Goal: Transaction & Acquisition: Subscribe to service/newsletter

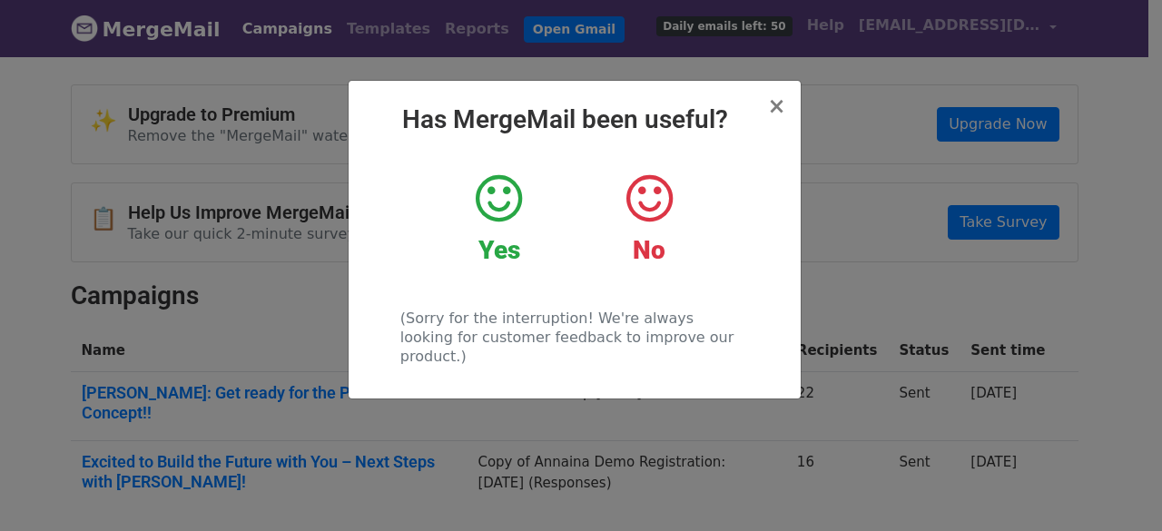
click at [432, 211] on div "Yes" at bounding box center [499, 223] width 150 height 102
click at [494, 228] on div "Yes" at bounding box center [498, 219] width 123 height 94
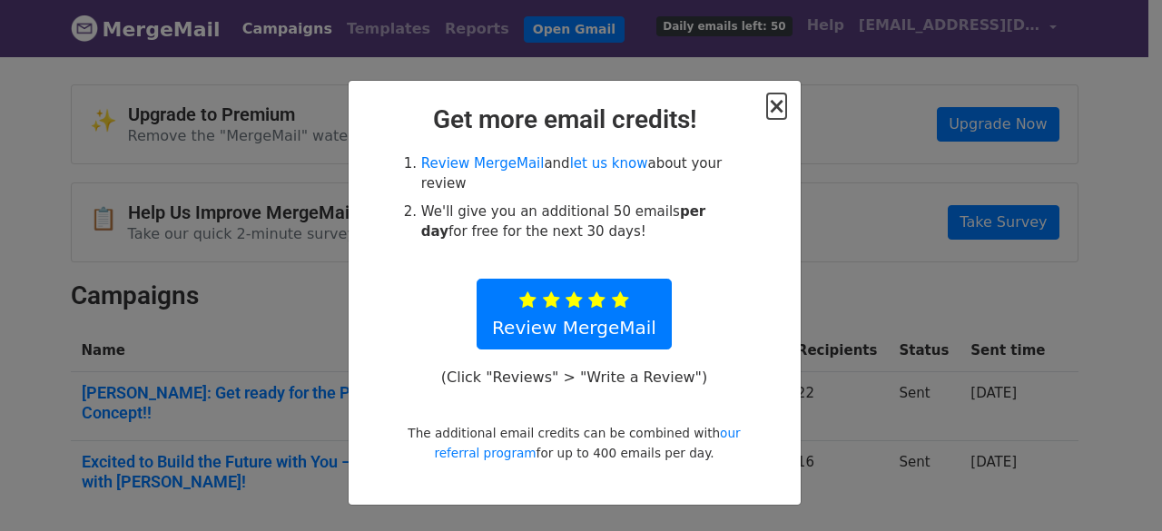
click at [784, 109] on span "×" at bounding box center [776, 105] width 18 height 25
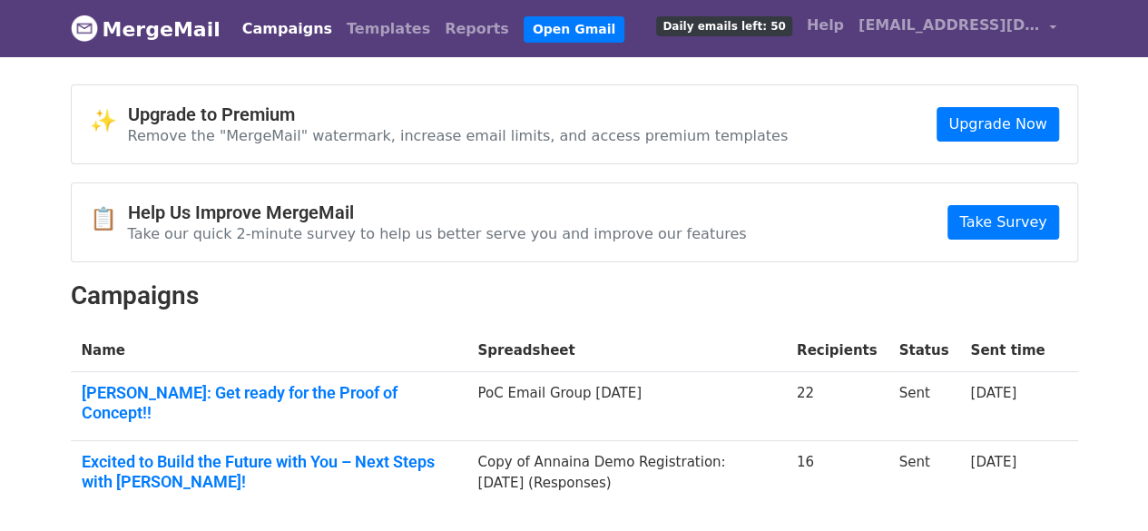
click at [27, 167] on body "MergeMail Campaigns Templates Reports Open Gmail Daily emails left: 50 Help [PE…" at bounding box center [574, 298] width 1148 height 596
click at [984, 125] on link "Upgrade Now" at bounding box center [997, 124] width 122 height 34
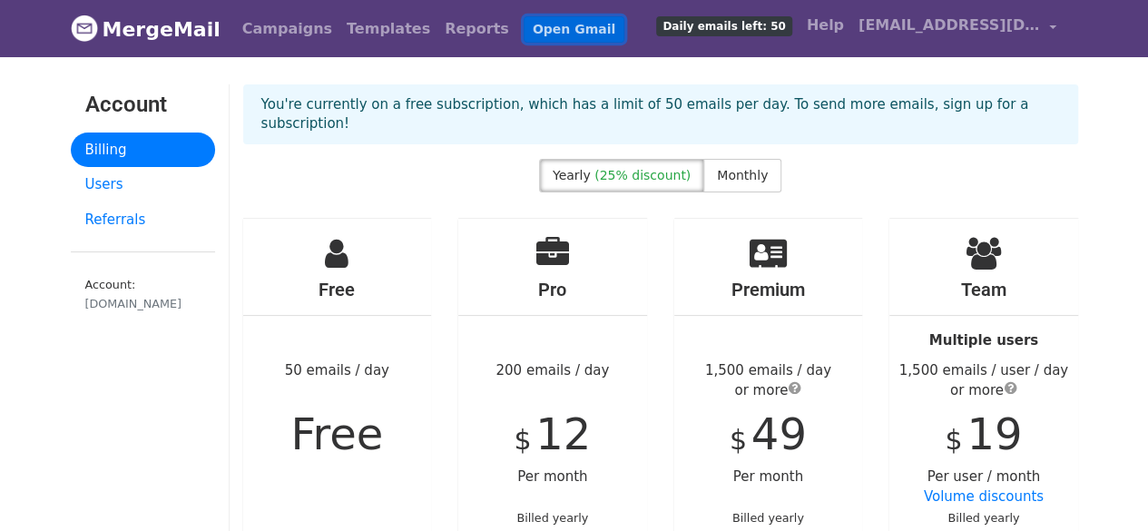
click at [524, 26] on link "Open Gmail" at bounding box center [574, 29] width 101 height 26
click at [736, 163] on label "Monthly" at bounding box center [742, 176] width 78 height 34
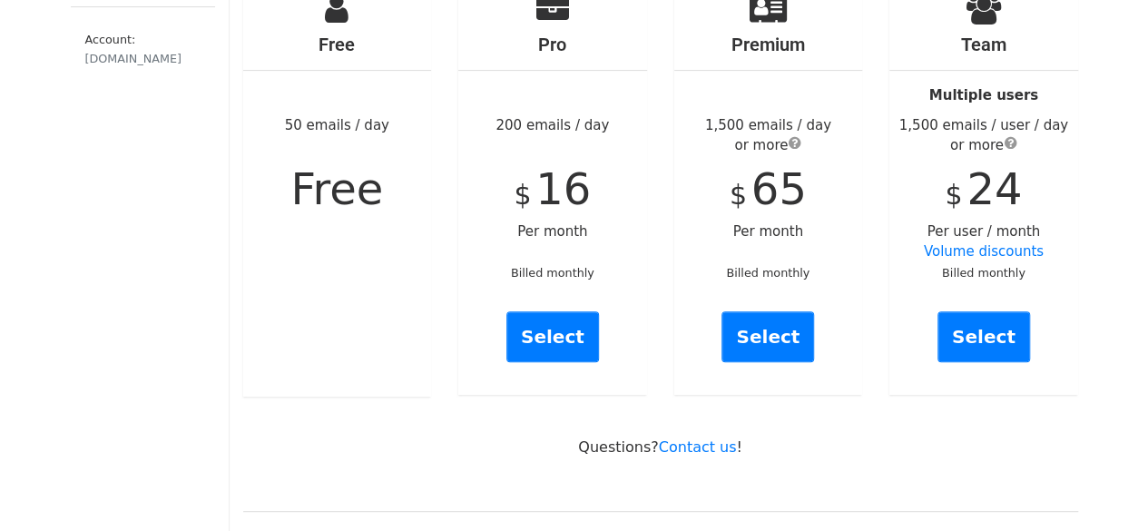
scroll to position [244, 0]
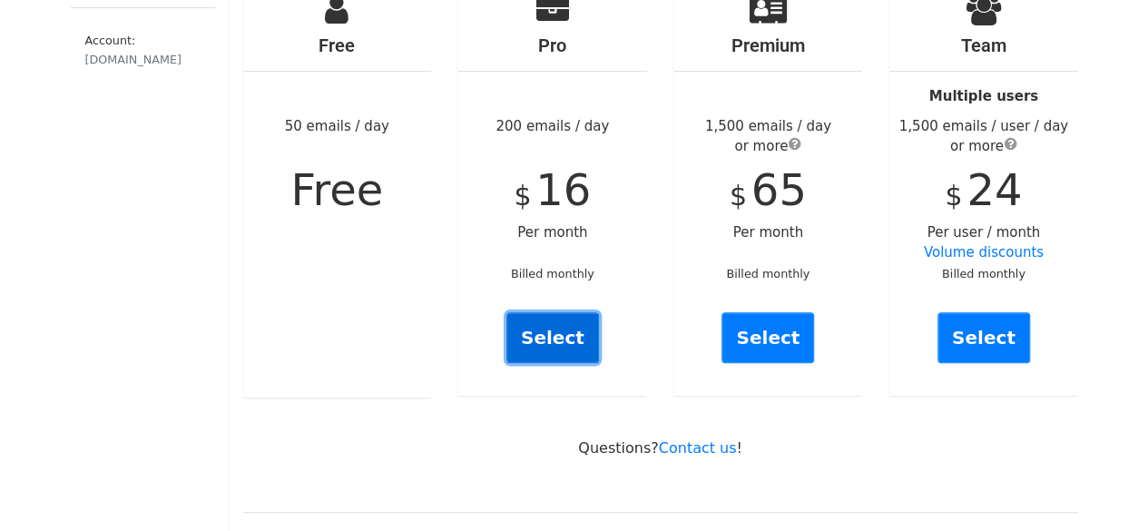
click at [544, 319] on link "Select" at bounding box center [552, 337] width 93 height 51
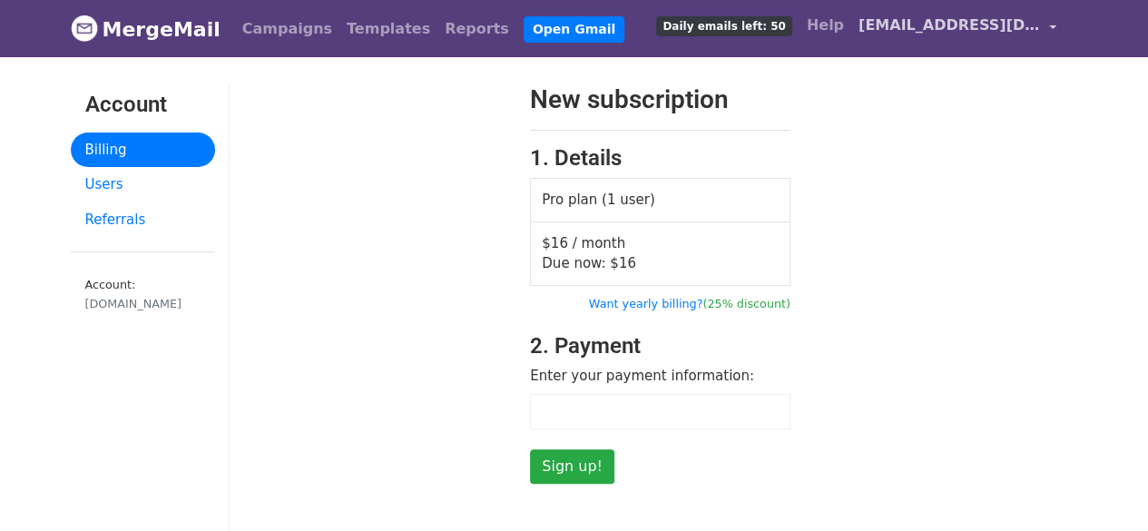
click at [941, 19] on span "[EMAIL_ADDRESS][DOMAIN_NAME]" at bounding box center [948, 26] width 181 height 22
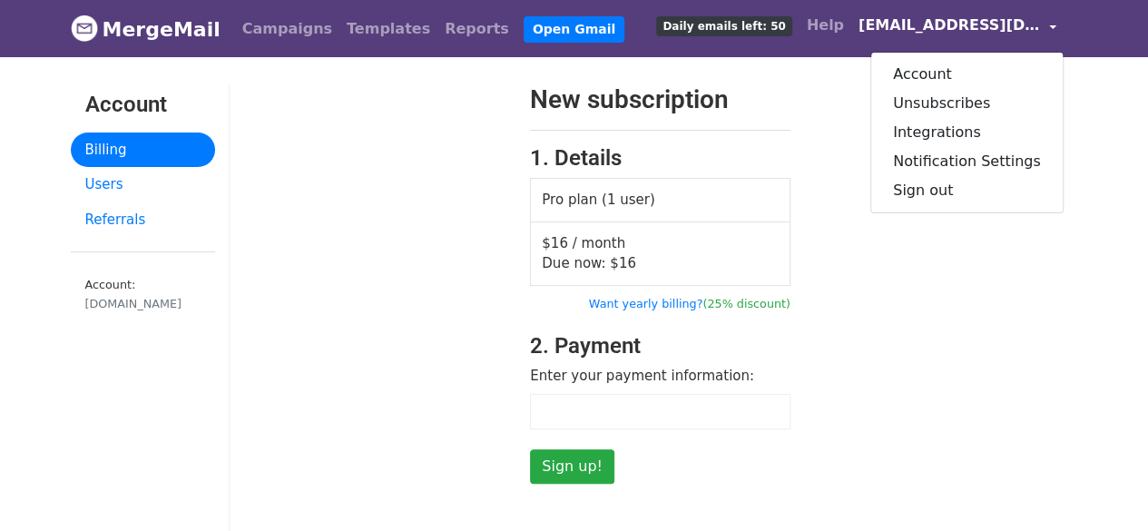
click at [849, 126] on div "New subscription 1. Details Pro plan (1 user) $16 / month Due now: $ 16 Want ye…" at bounding box center [661, 283] width 862 height 399
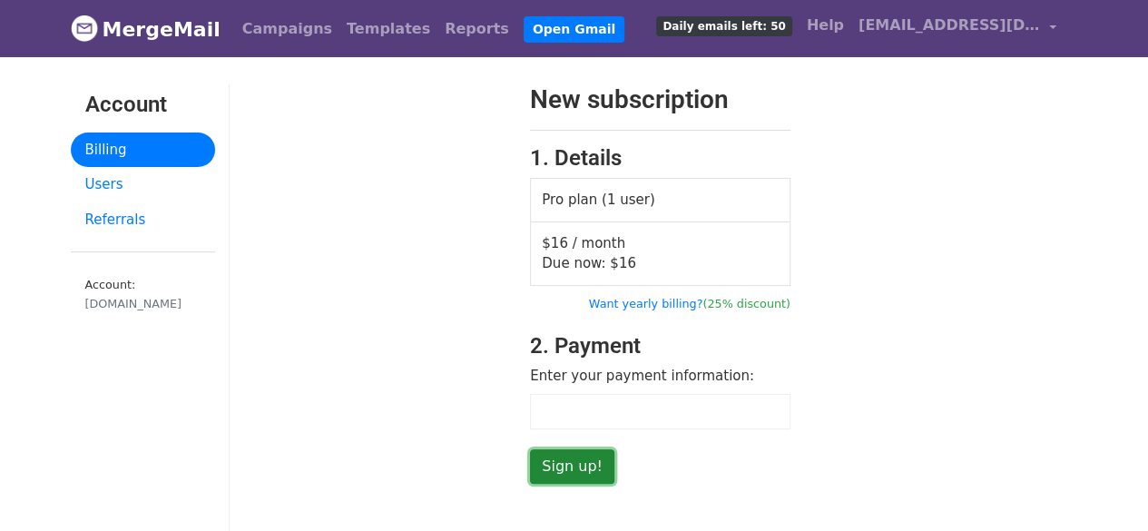
click at [559, 461] on input "Sign up!" at bounding box center [572, 466] width 84 height 34
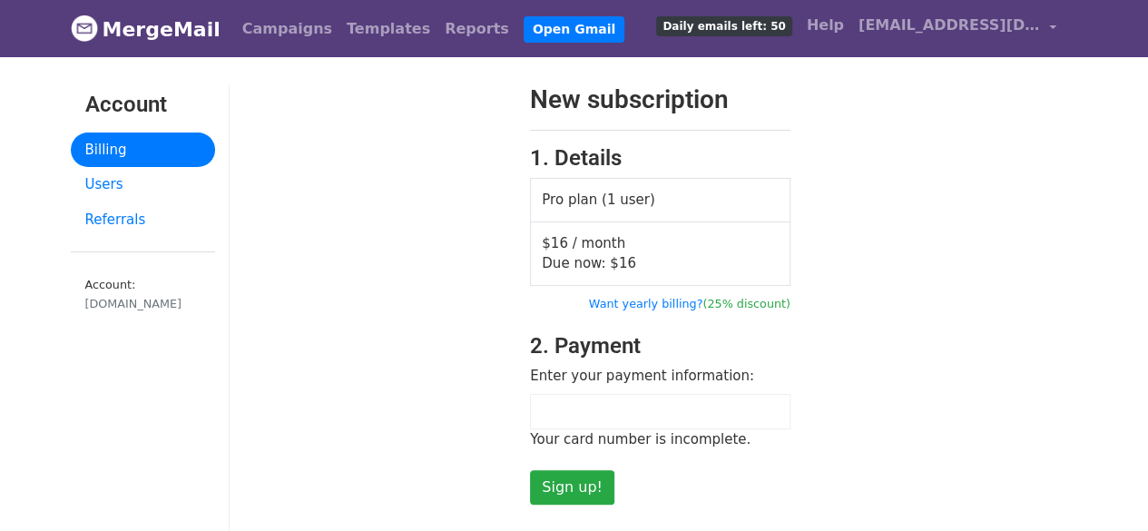
click at [590, 429] on div "Your card number is incomplete." at bounding box center [660, 439] width 260 height 21
click at [589, 417] on div at bounding box center [660, 411] width 260 height 35
click at [408, 369] on div at bounding box center [374, 294] width 288 height 420
